Goal: Obtain resource: Download file/media

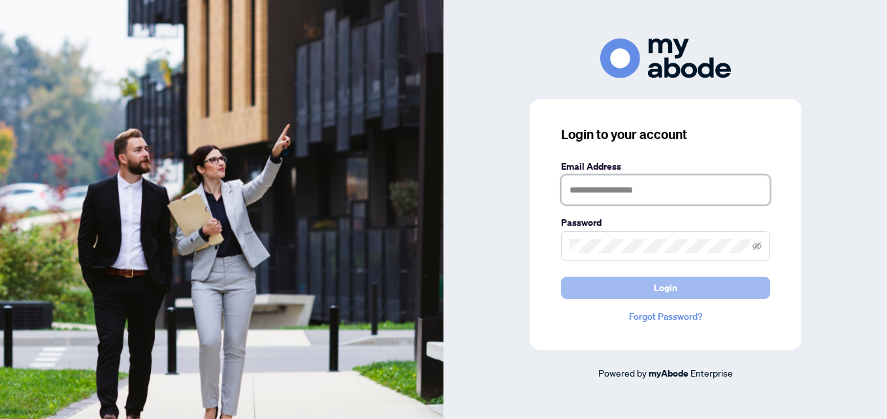
type input "**********"
click at [652, 280] on button "Login" at bounding box center [665, 288] width 209 height 22
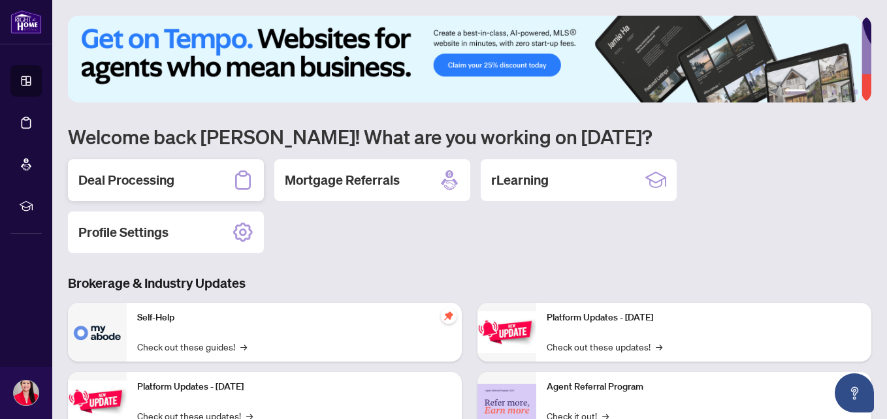
click at [172, 176] on h2 "Deal Processing" at bounding box center [126, 180] width 96 height 18
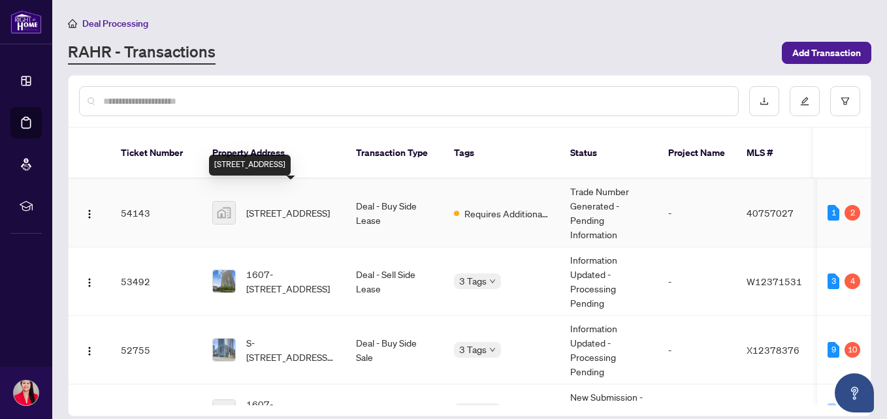
click at [283, 206] on span "[STREET_ADDRESS]" at bounding box center [288, 213] width 84 height 14
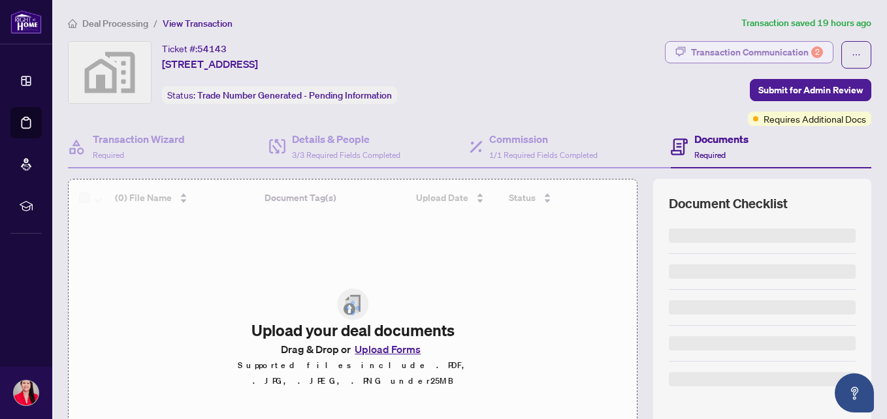
click at [718, 48] on div "Transaction Communication 2" at bounding box center [757, 52] width 132 height 21
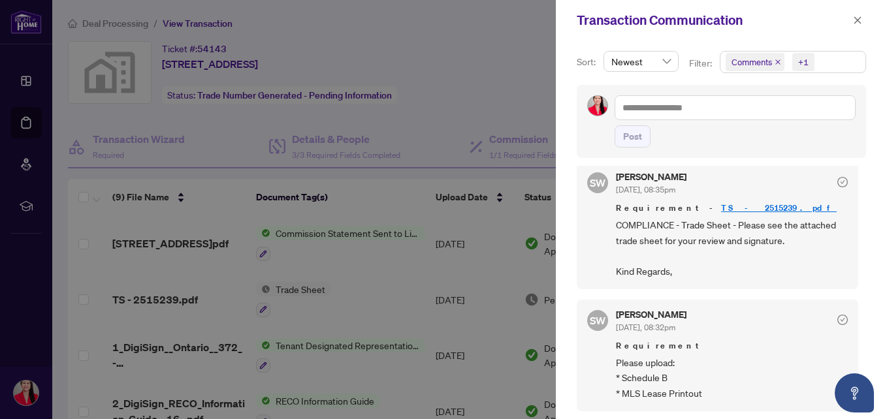
scroll to position [3, 0]
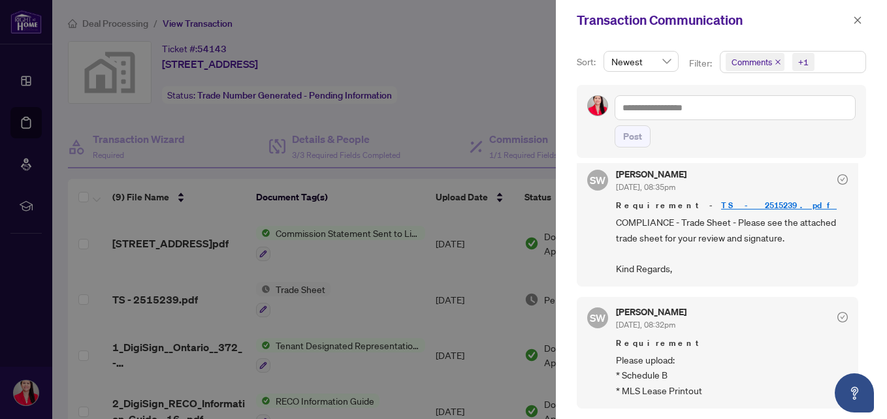
click at [721, 203] on link "TS - 2515239.pdf" at bounding box center [779, 205] width 116 height 11
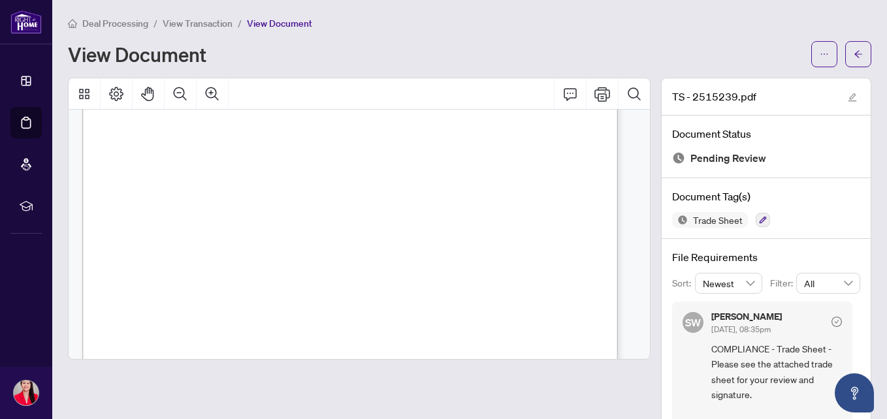
scroll to position [224, 1]
click at [820, 56] on icon "ellipsis" at bounding box center [824, 54] width 9 height 9
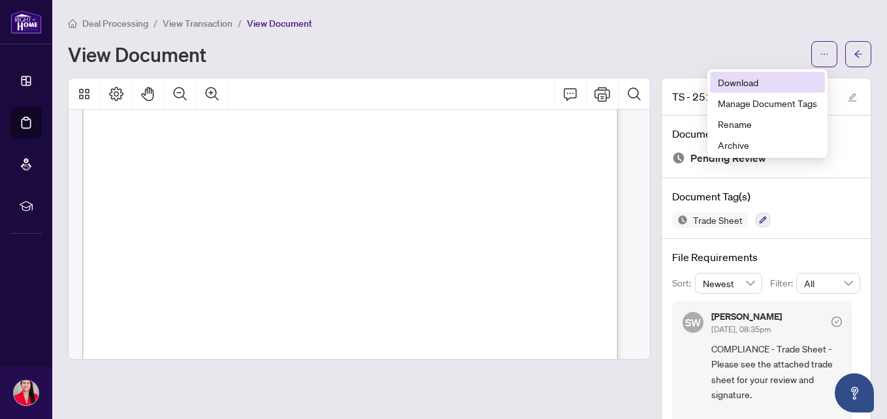
click at [750, 83] on span "Download" at bounding box center [767, 82] width 99 height 14
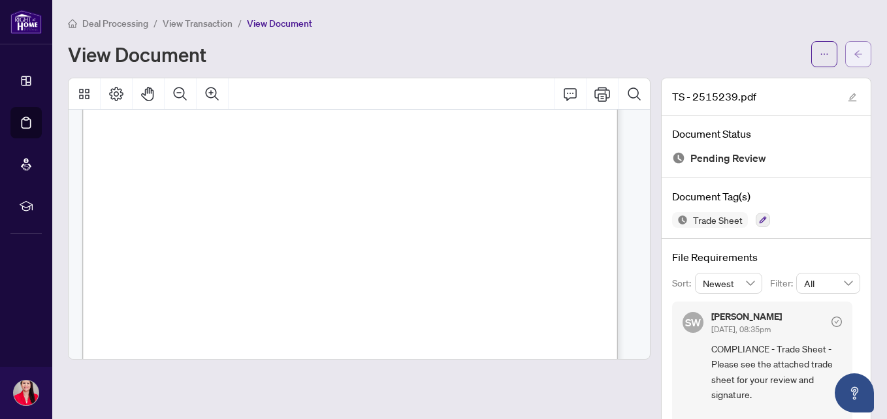
click at [856, 50] on button "button" at bounding box center [858, 54] width 26 height 26
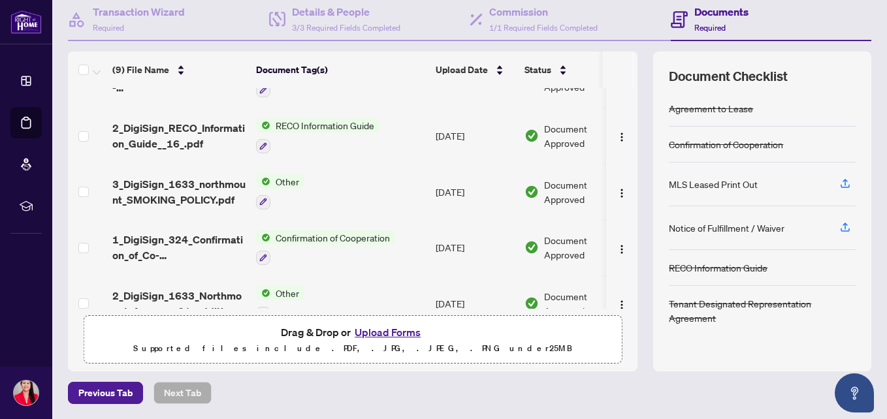
scroll to position [148, 0]
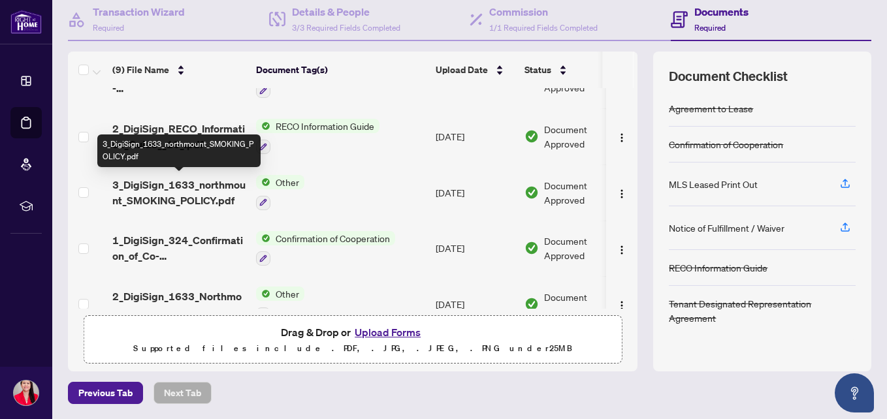
click at [206, 191] on span "3_DigiSign_1633_northmount_SMOKING_POLICY.pdf" at bounding box center [178, 192] width 133 height 31
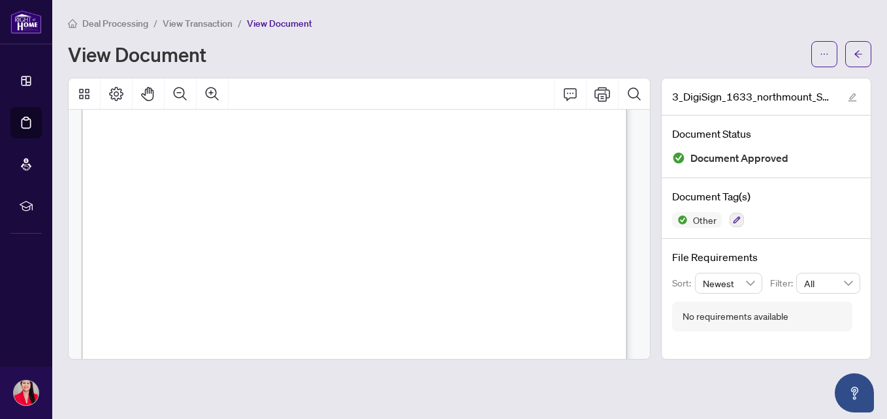
scroll to position [273, 0]
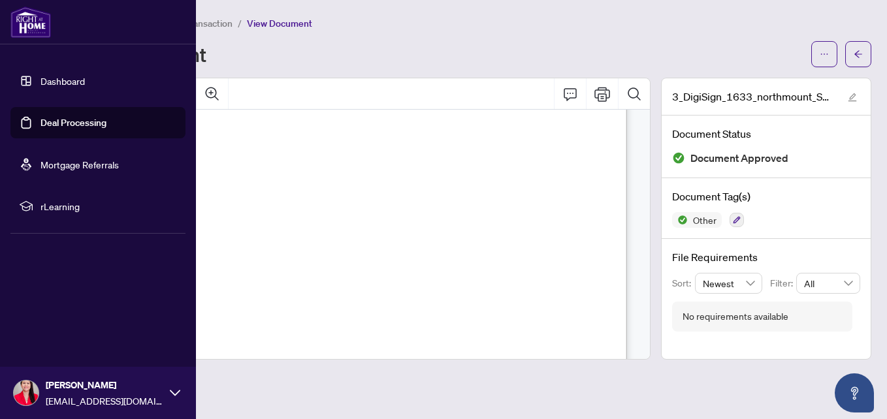
click at [52, 76] on link "Dashboard" at bounding box center [62, 81] width 44 height 12
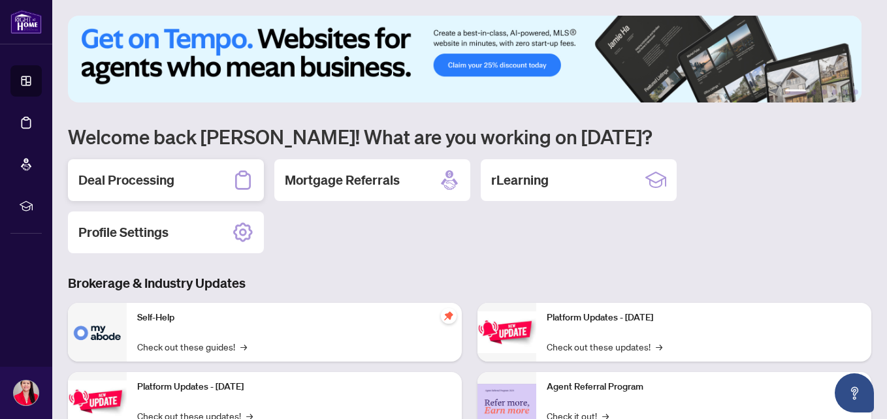
click at [199, 174] on div "Deal Processing" at bounding box center [166, 180] width 196 height 42
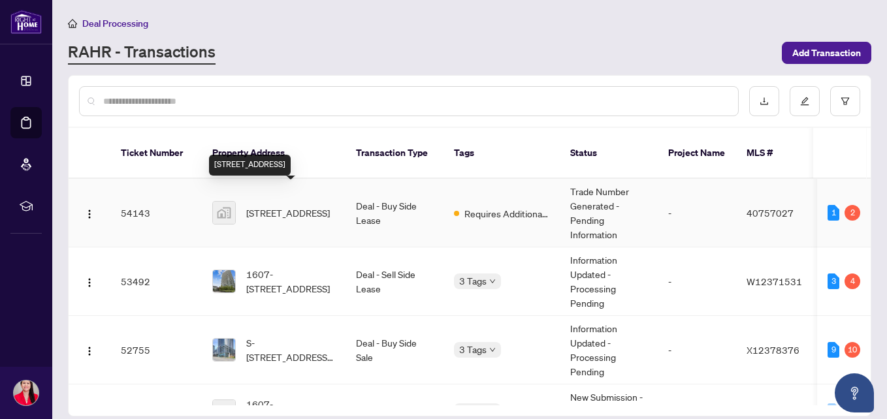
click at [299, 206] on span "[STREET_ADDRESS]" at bounding box center [288, 213] width 84 height 14
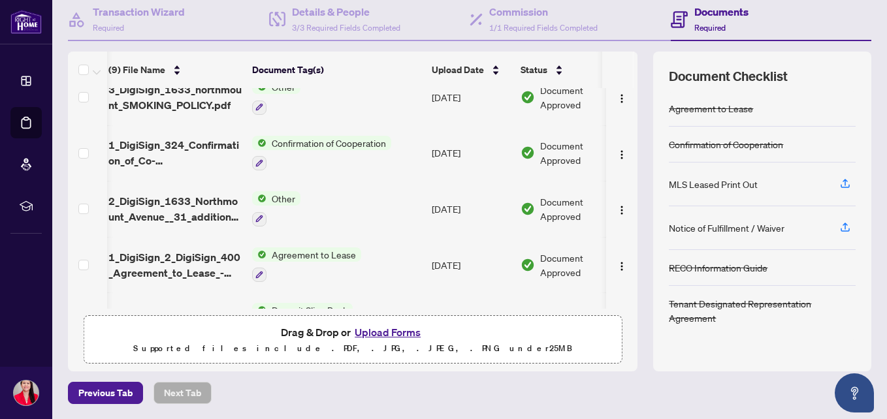
scroll to position [246, 4]
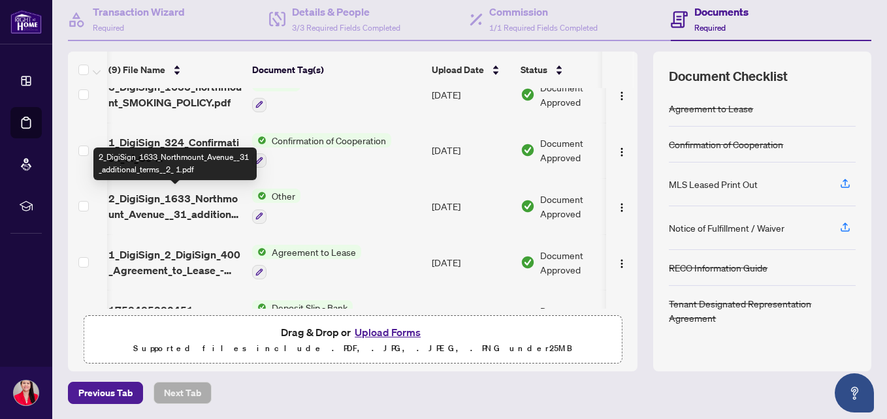
click at [183, 208] on span "2_DigiSign_1633_Northmount_Avenue__31_additional_terms__2_ 1.pdf" at bounding box center [174, 206] width 133 height 31
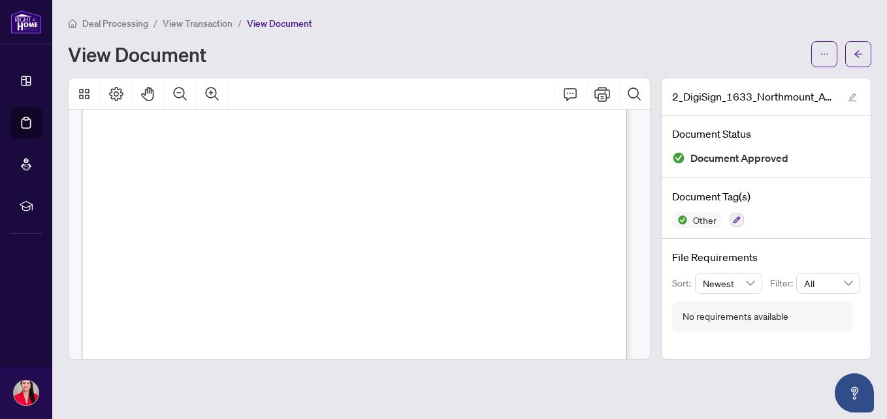
scroll to position [2585, 0]
click at [818, 51] on button "button" at bounding box center [824, 54] width 26 height 26
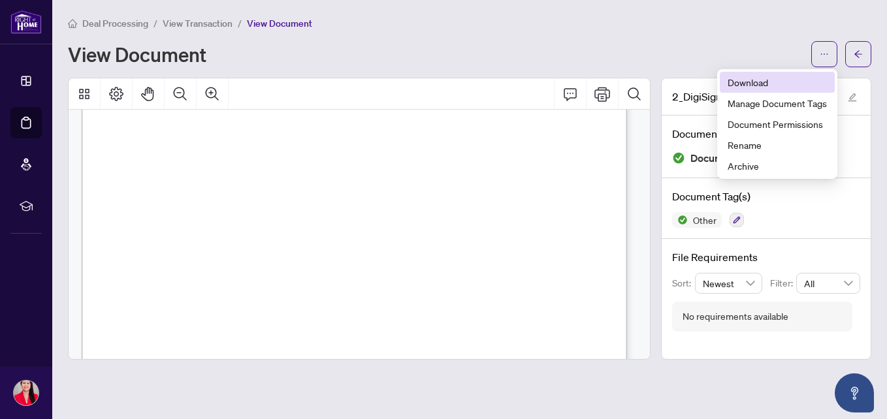
click at [742, 82] on span "Download" at bounding box center [776, 82] width 99 height 14
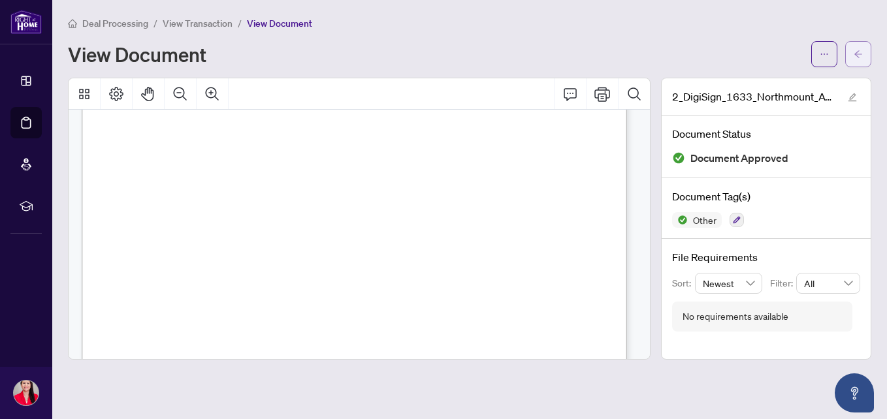
click at [859, 56] on icon "arrow-left" at bounding box center [857, 54] width 9 height 9
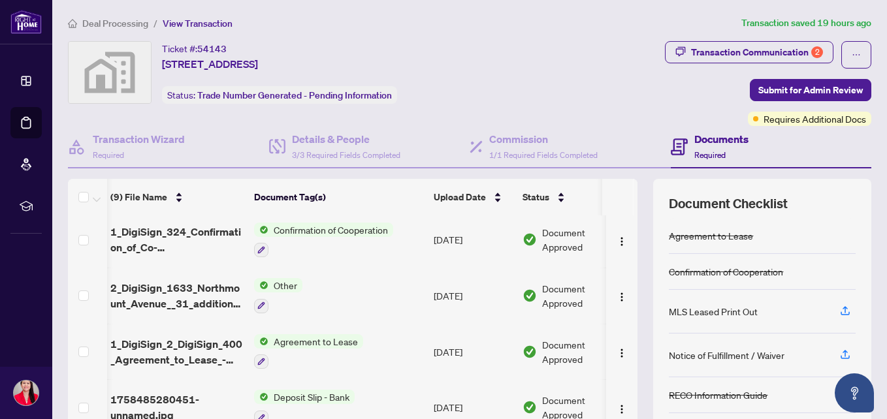
scroll to position [0, 3]
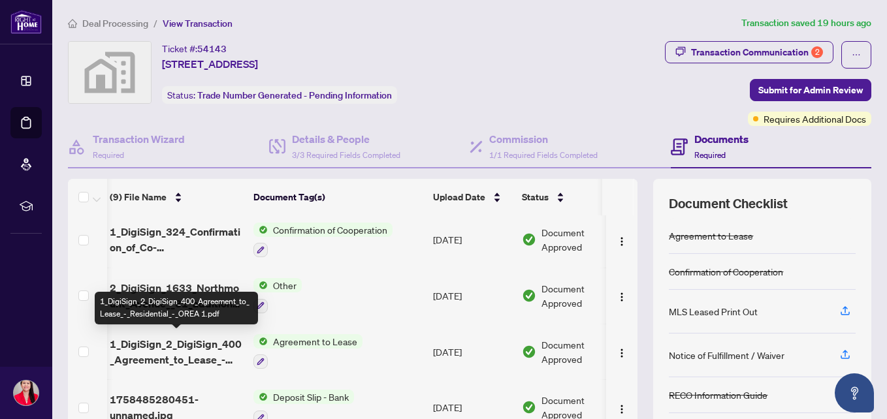
click at [191, 345] on span "1_DigiSign_2_DigiSign_400_Agreement_to_Lease_-_Residential_-_OREA 1.pdf" at bounding box center [176, 351] width 133 height 31
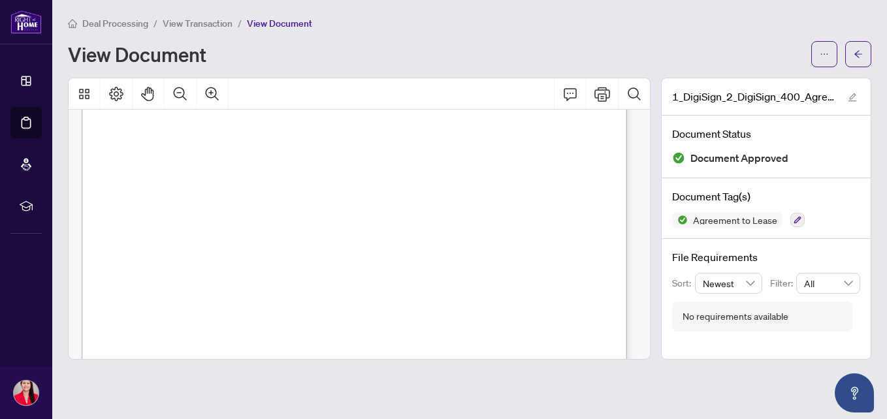
scroll to position [423, 0]
click at [822, 56] on icon "ellipsis" at bounding box center [824, 54] width 9 height 9
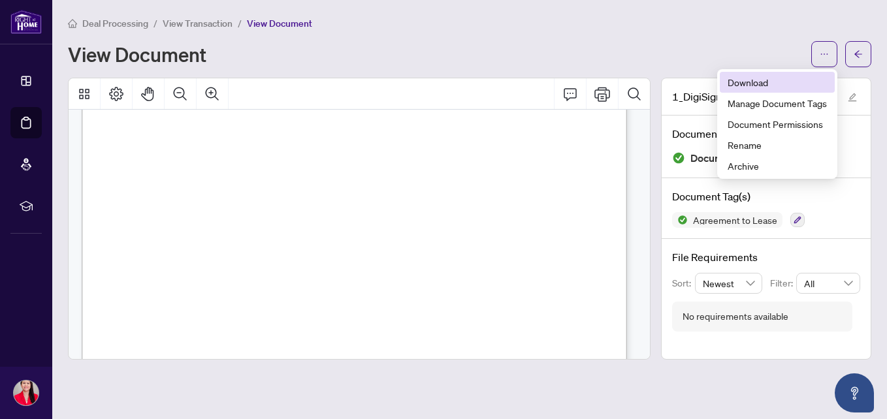
click at [758, 82] on span "Download" at bounding box center [776, 82] width 99 height 14
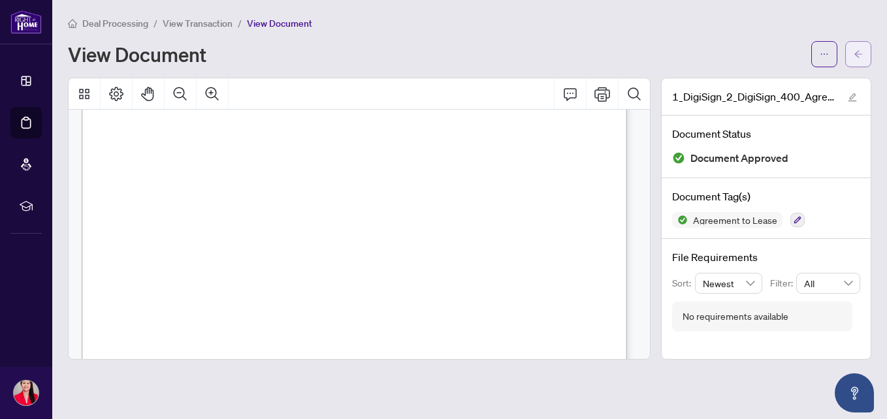
click at [855, 52] on icon "arrow-left" at bounding box center [857, 54] width 9 height 9
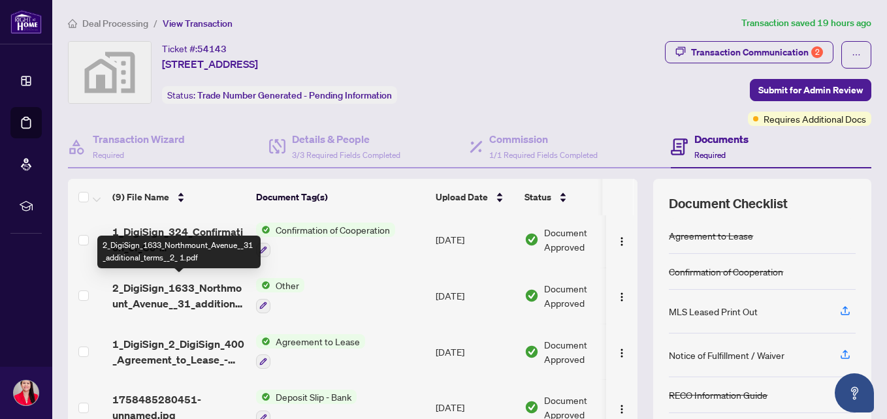
click at [197, 289] on span "2_DigiSign_1633_Northmount_Avenue__31_additional_terms__2_ 1.pdf" at bounding box center [178, 295] width 133 height 31
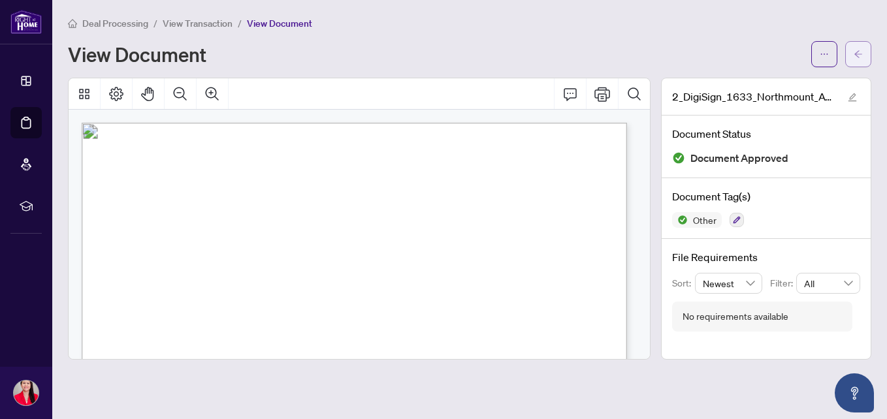
click at [859, 50] on icon "arrow-left" at bounding box center [857, 54] width 9 height 9
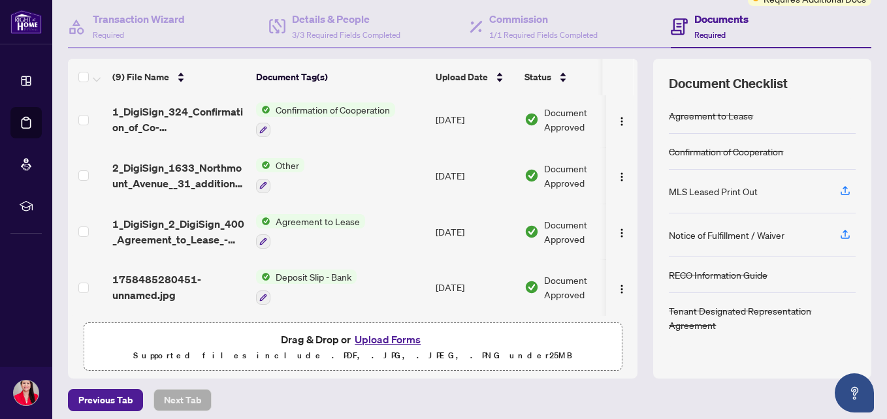
scroll to position [124, 0]
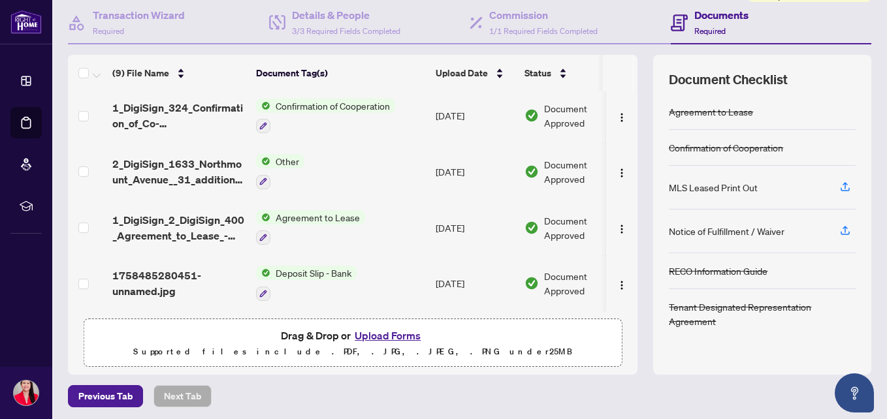
click at [377, 336] on button "Upload Forms" at bounding box center [388, 335] width 74 height 17
click at [387, 335] on button "Upload Forms" at bounding box center [388, 335] width 74 height 17
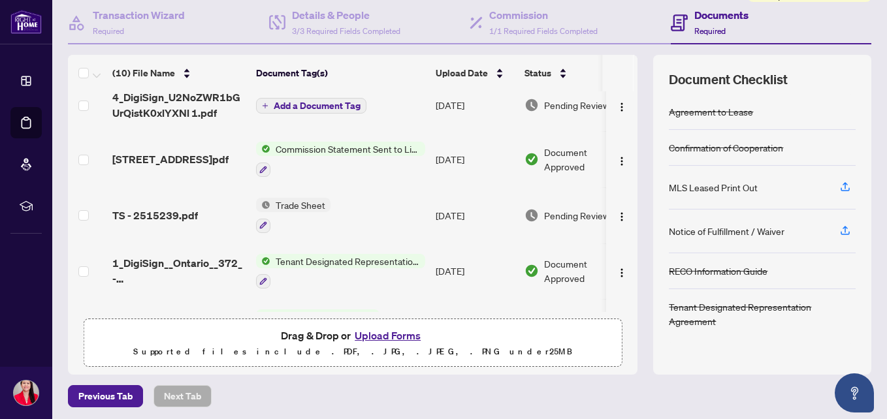
scroll to position [0, 0]
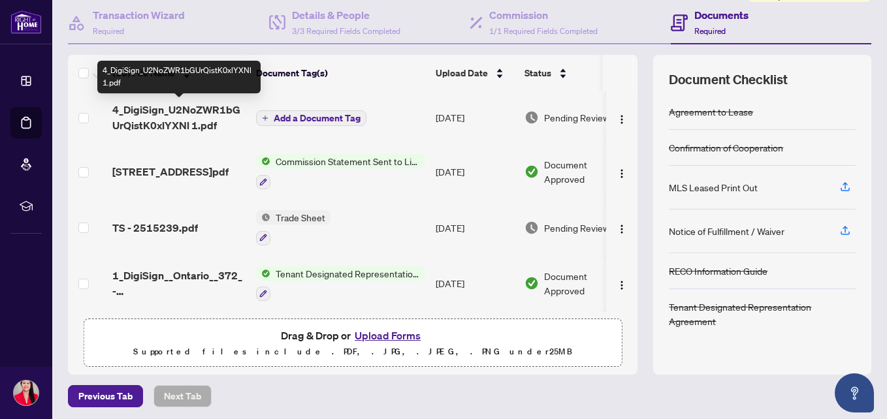
click at [183, 119] on span "4_DigiSign_U2NoZWR1bGUrQistK0xlYXNl 1.pdf" at bounding box center [178, 117] width 133 height 31
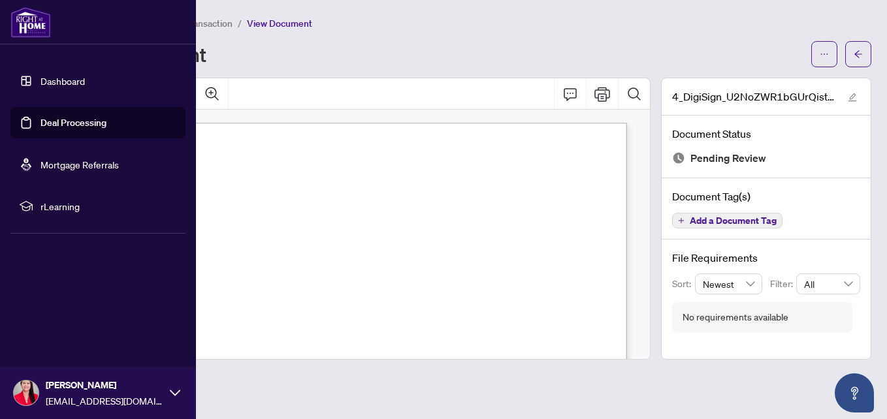
click at [55, 78] on link "Dashboard" at bounding box center [62, 81] width 44 height 12
